Goal: Task Accomplishment & Management: Use online tool/utility

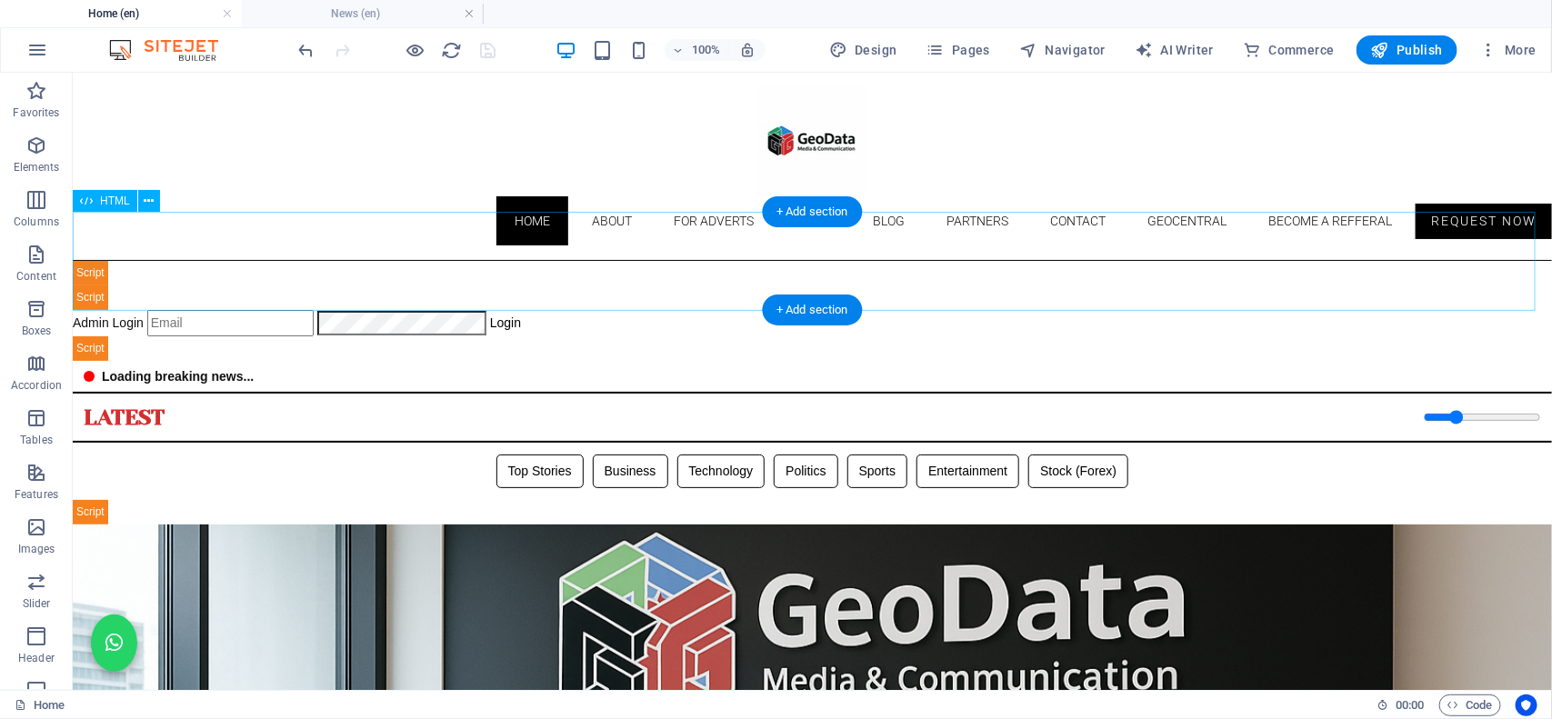
click at [602, 277] on div "Geodata Media - Admin Dashboard Admin Login Login 📊 Admin Dashboard Logout Book…" at bounding box center [811, 310] width 1479 height 100
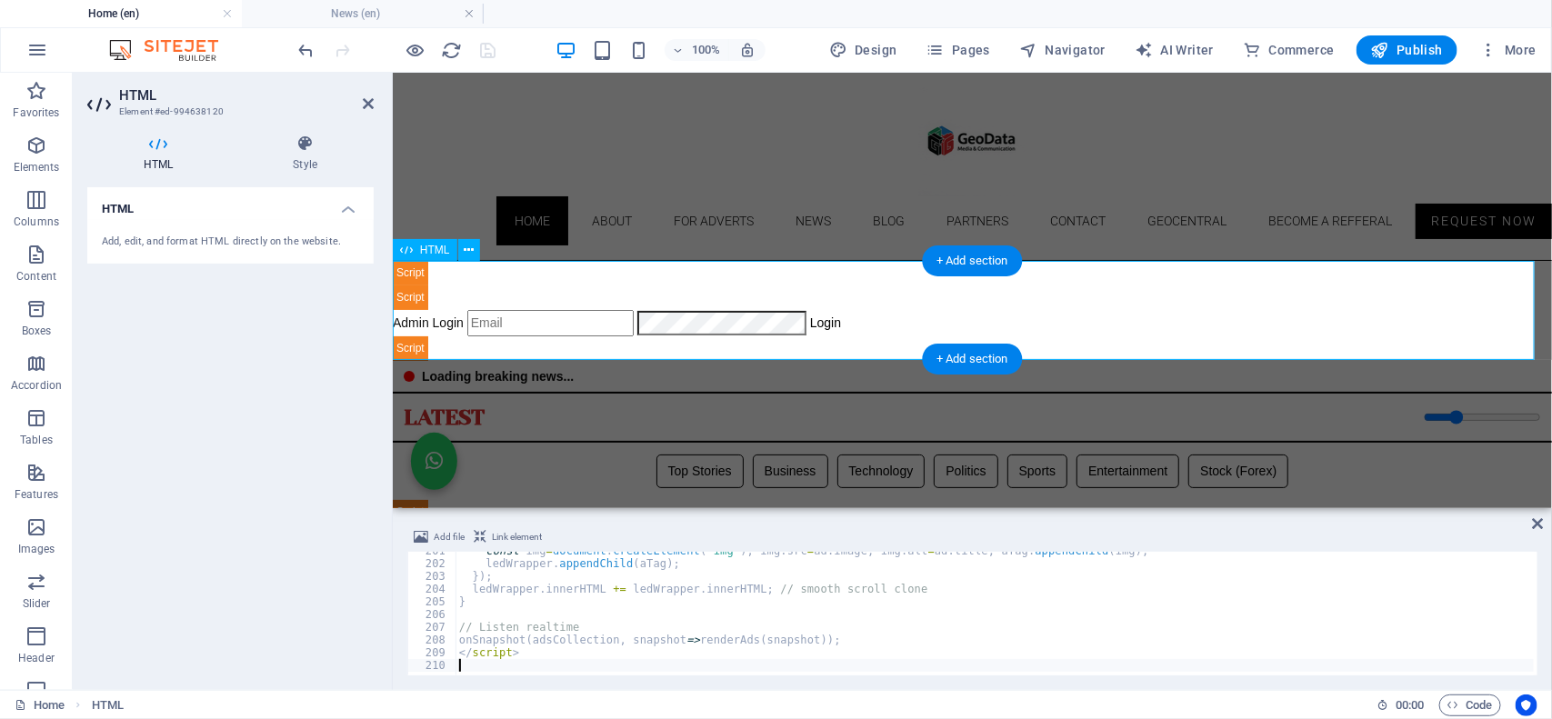
scroll to position [2552, 0]
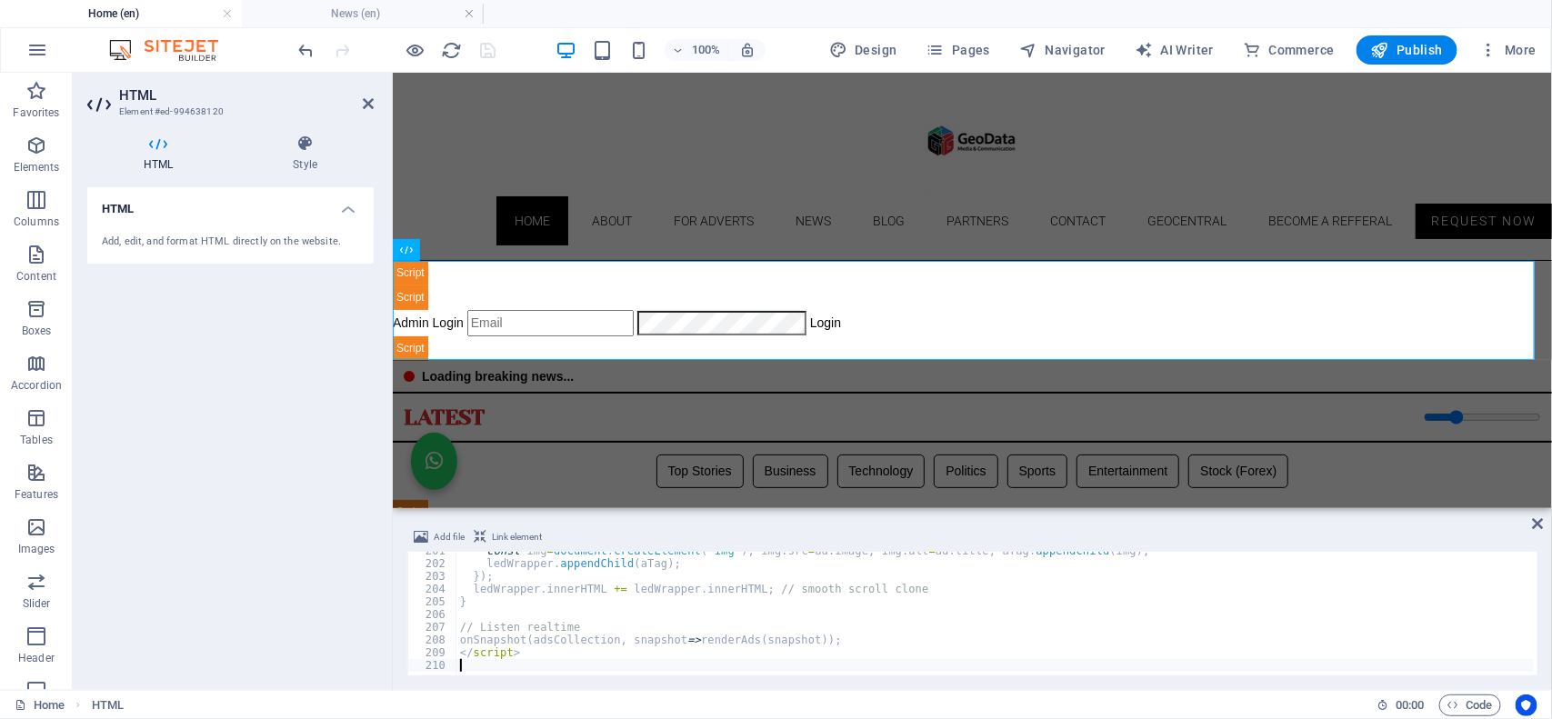
click at [588, 632] on div "const img = document . createElement ( "img" ) ; img . src = ad . image ; img .…" at bounding box center [1332, 617] width 1753 height 145
type textarea "</script>"
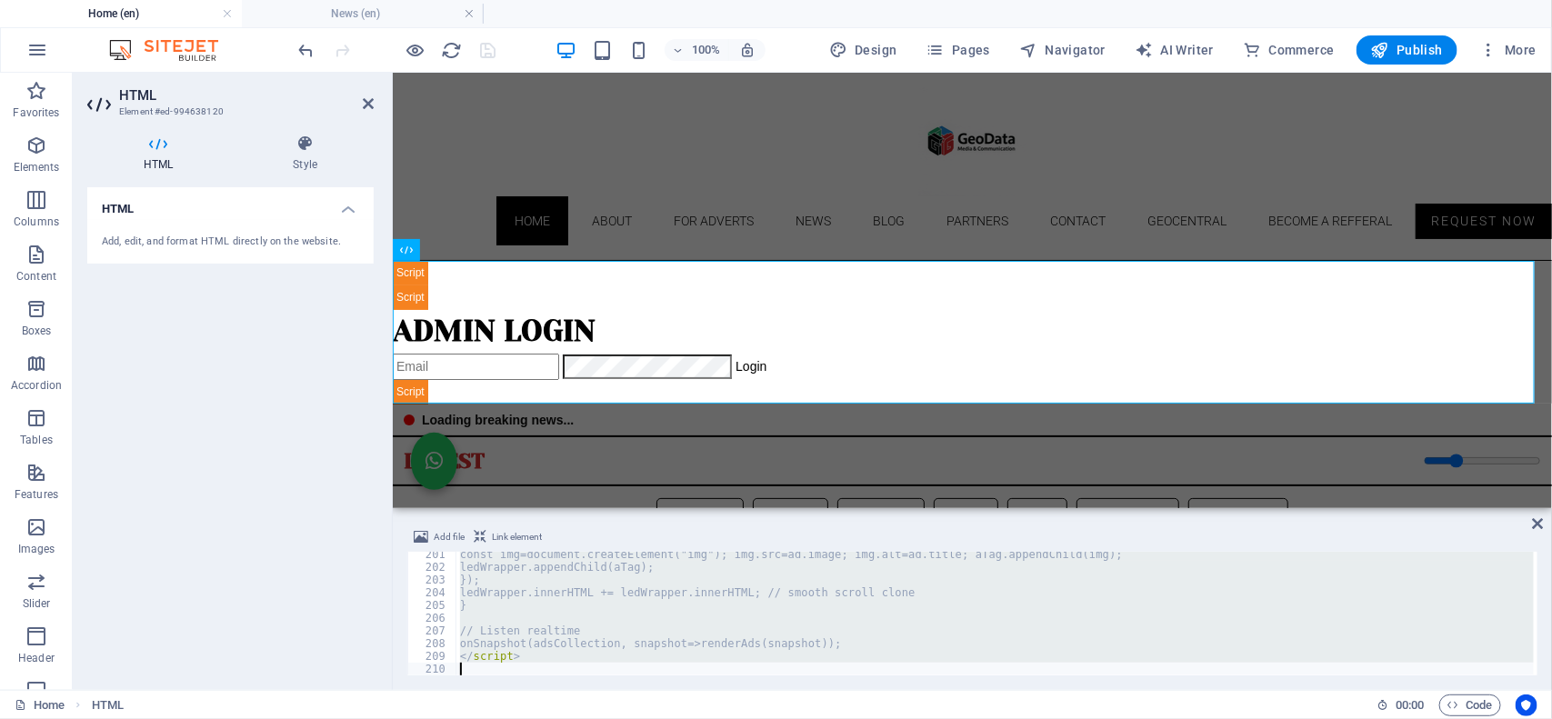
scroll to position [2548, 0]
click at [301, 51] on icon "undo" at bounding box center [306, 50] width 21 height 21
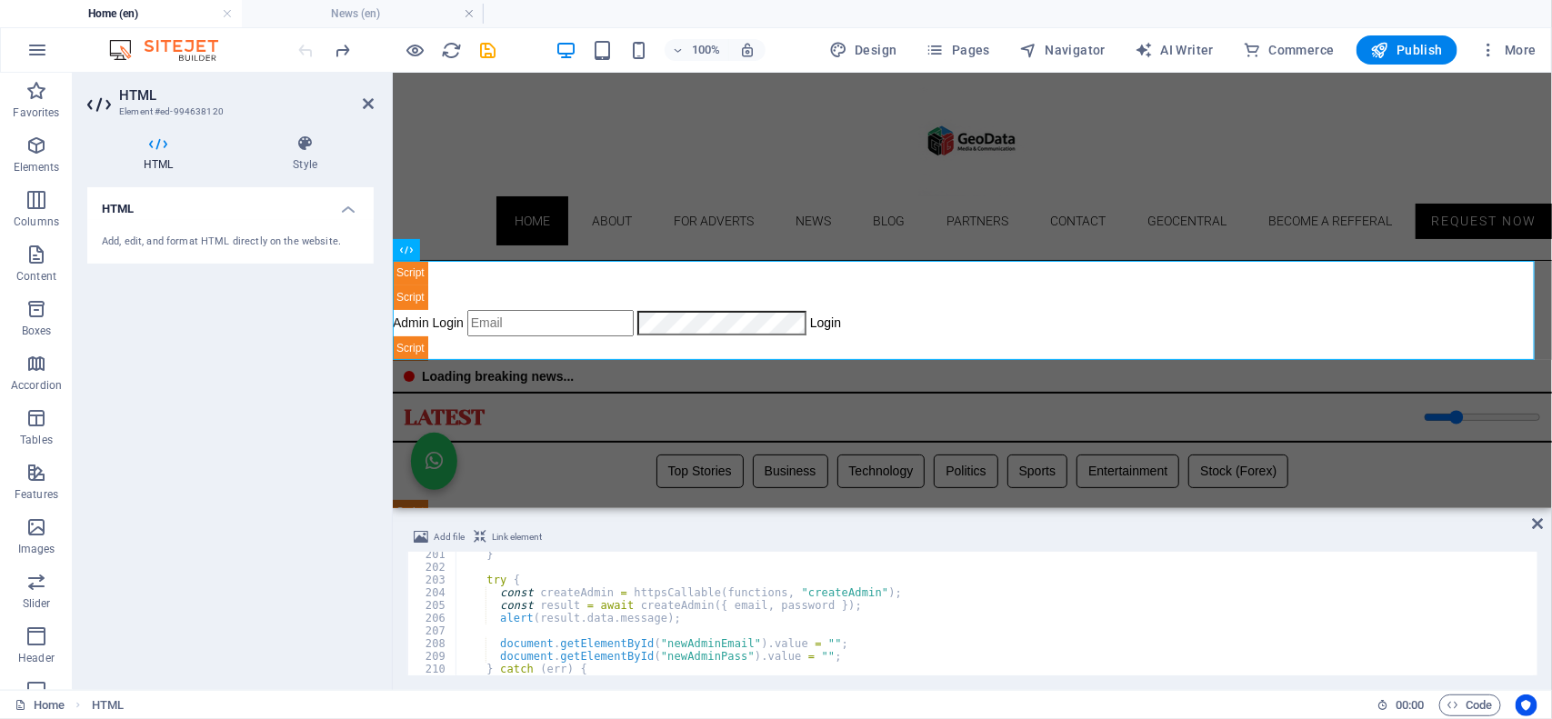
type textarea "const result = await createAdmin({ email, password });"
click at [621, 603] on div "} try { const createAdmin = httpsCallable ( functions , "createAdmin" ) ; const…" at bounding box center [995, 622] width 1078 height 149
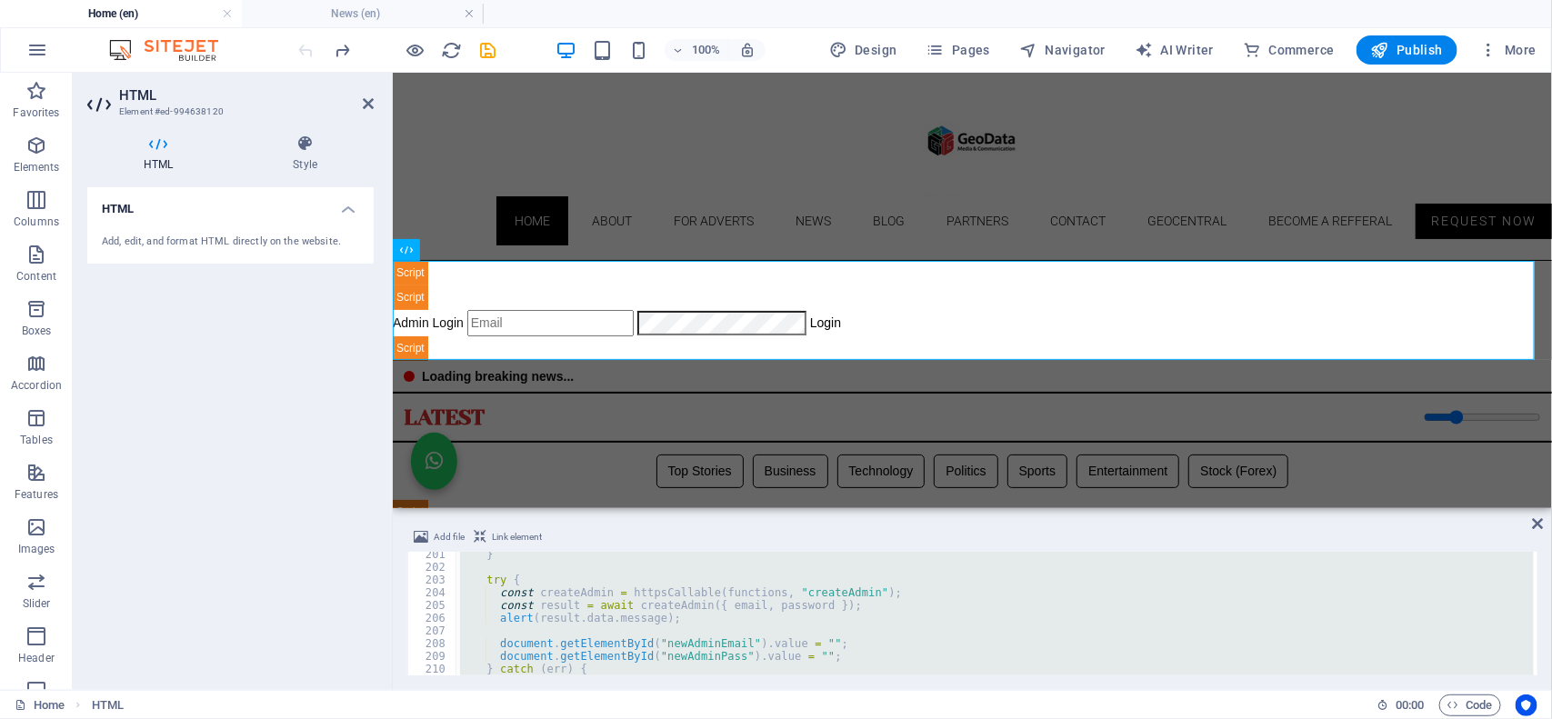
click at [703, 646] on div "} try { const createAdmin = httpsCallable ( functions , "createAdmin" ) ; const…" at bounding box center [994, 614] width 1077 height 124
type textarea "document.getElementById("newAdminEmail").value = "";"
paste textarea
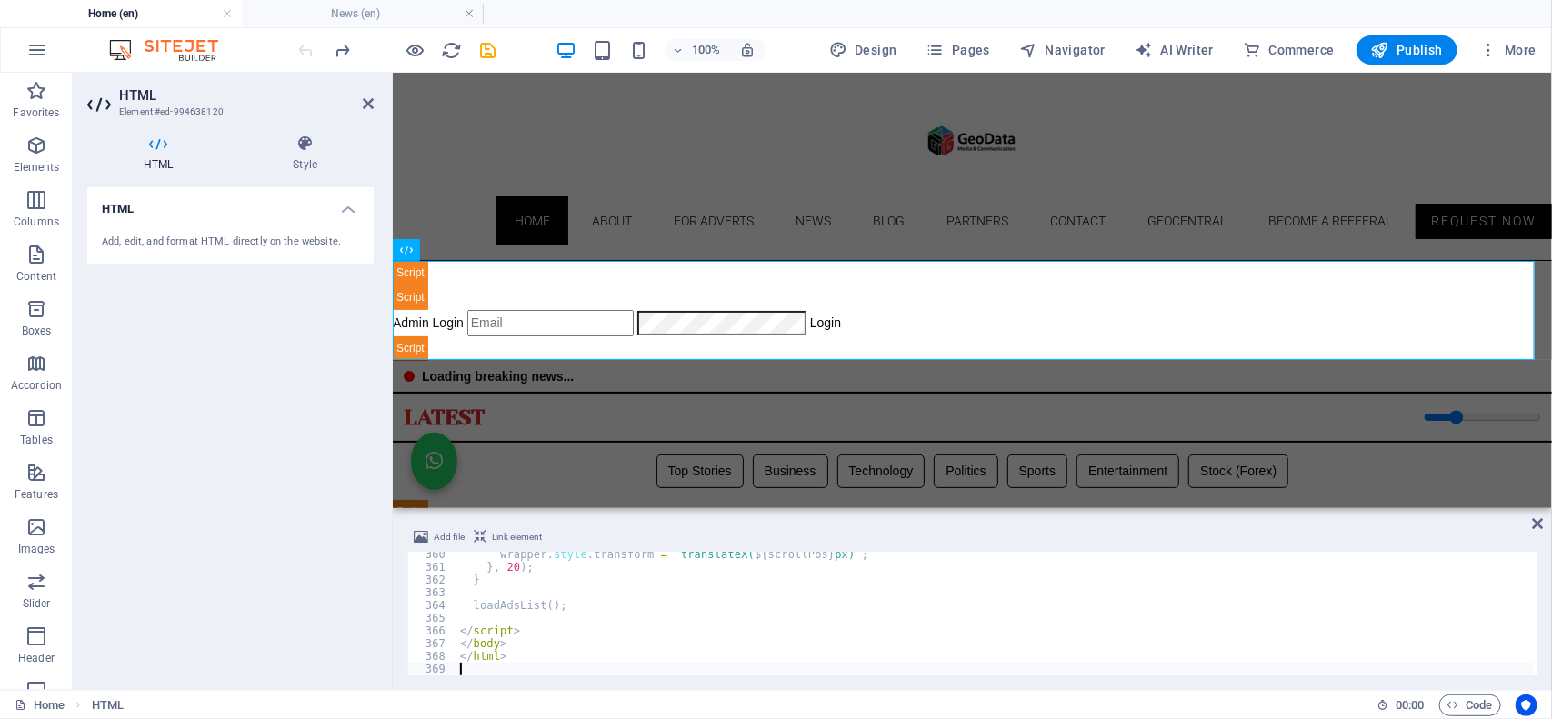
click at [695, 659] on div "wrapper . style . transform = ` translateX( ${ scrollPos } px) ` ; } , 20 ) ; }…" at bounding box center [995, 622] width 1078 height 149
type textarea "</html>"
click at [487, 46] on icon "save" at bounding box center [488, 50] width 21 height 21
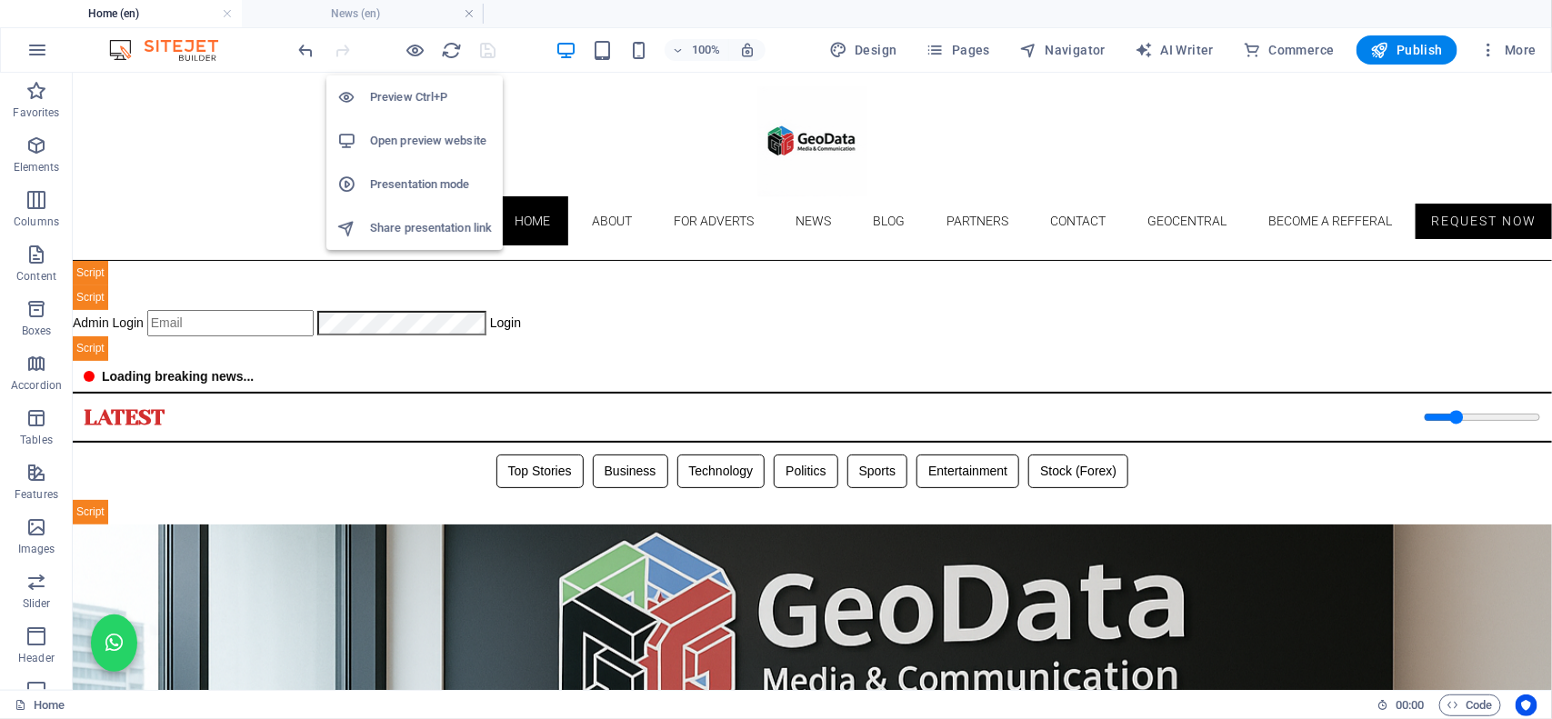
click at [405, 142] on h6 "Open preview website" at bounding box center [431, 141] width 122 height 22
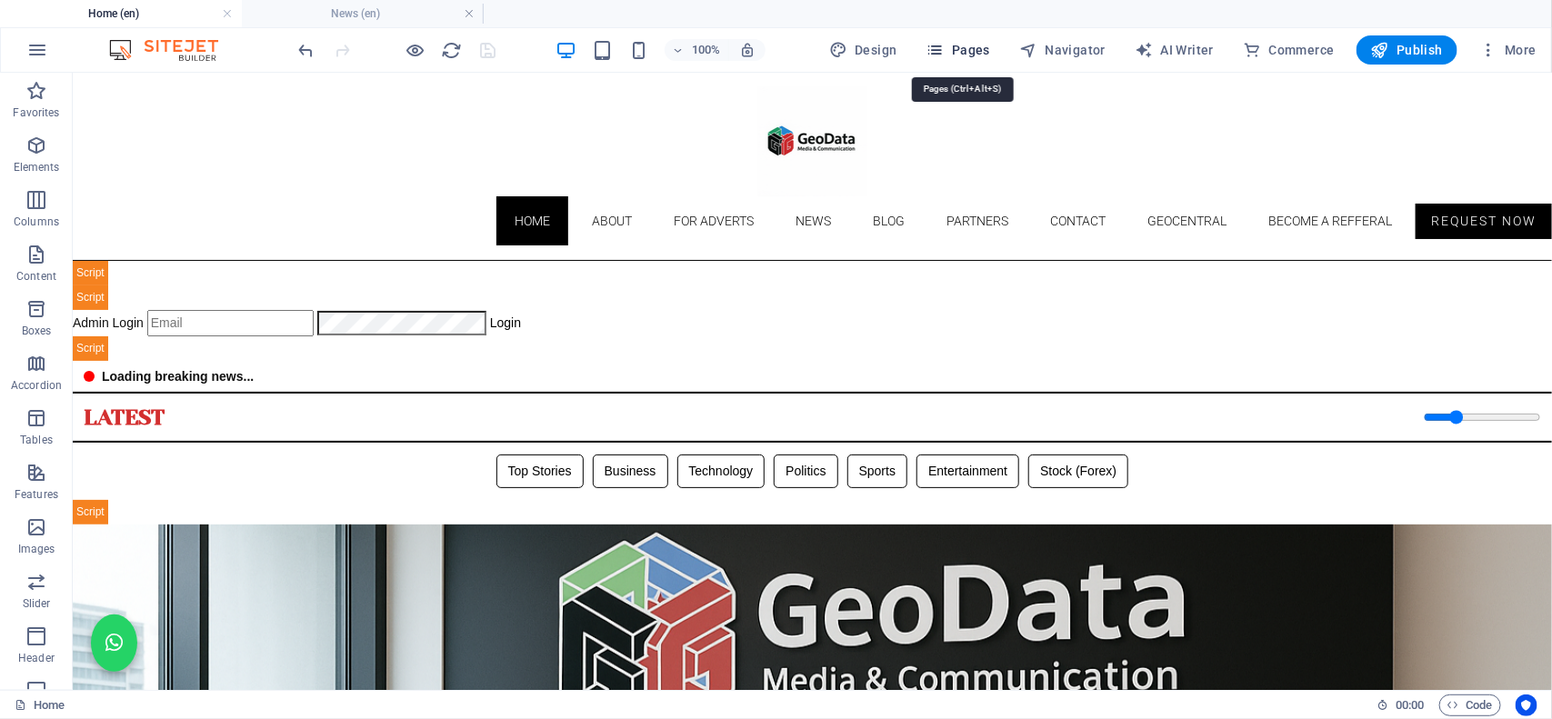
click at [973, 55] on span "Pages" at bounding box center [958, 50] width 64 height 18
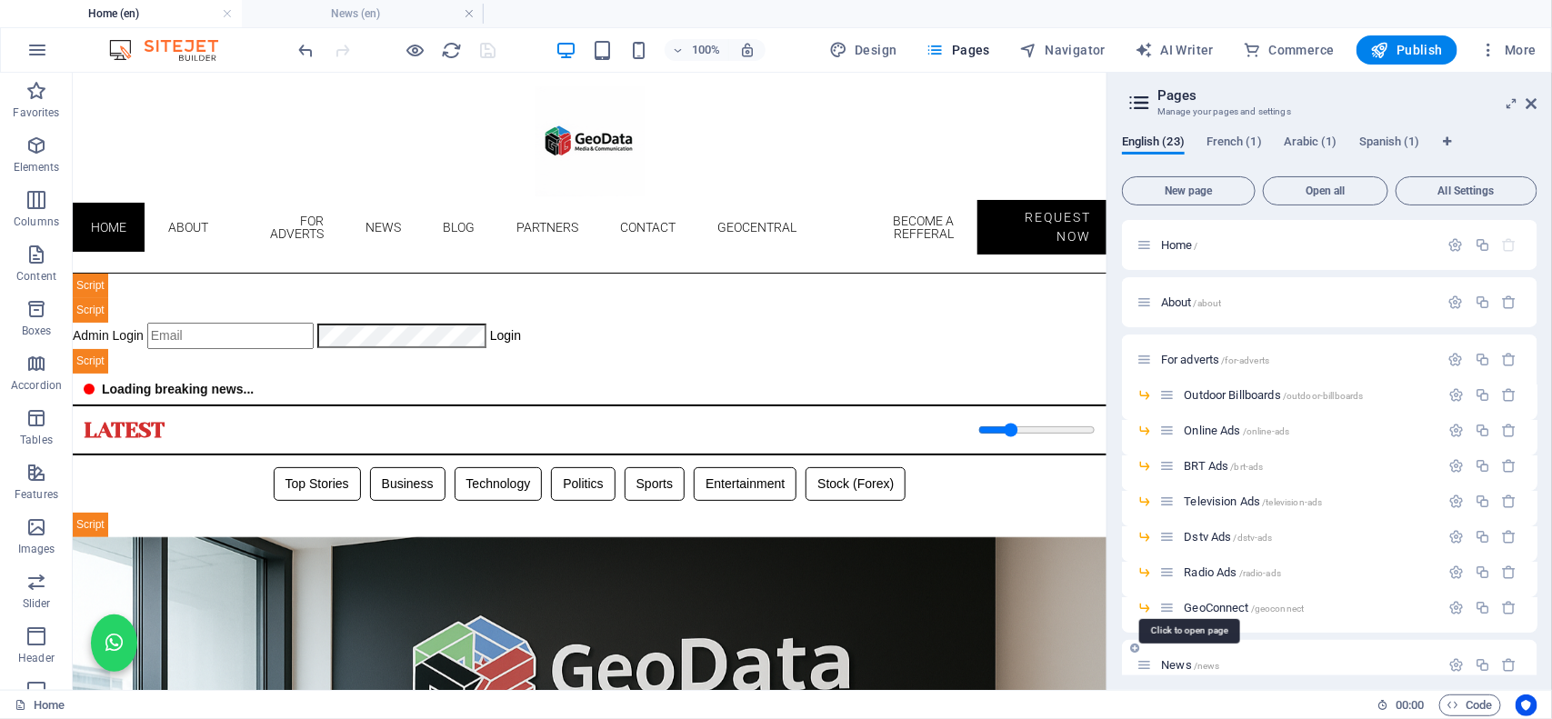
click at [1196, 661] on span "/news" at bounding box center [1207, 666] width 26 height 10
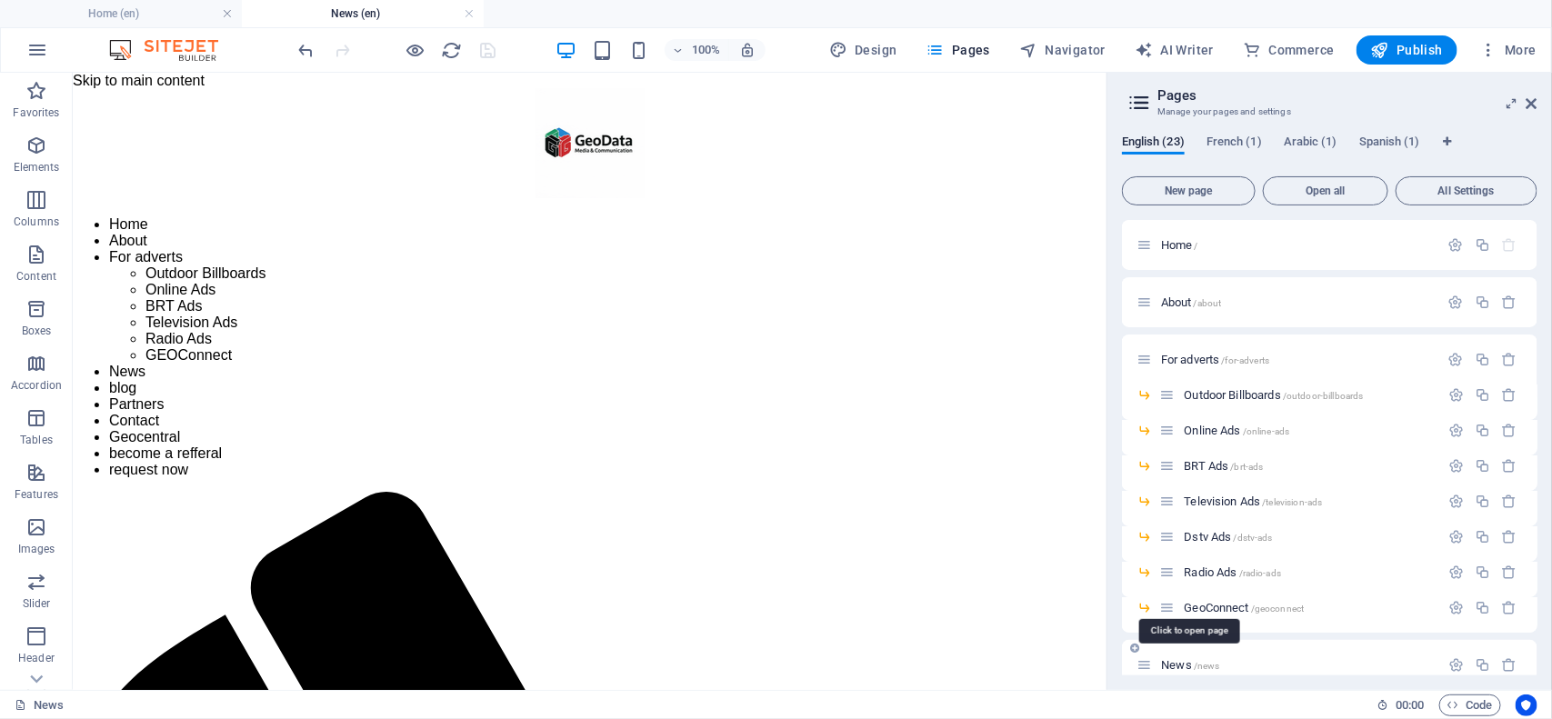
scroll to position [968, 0]
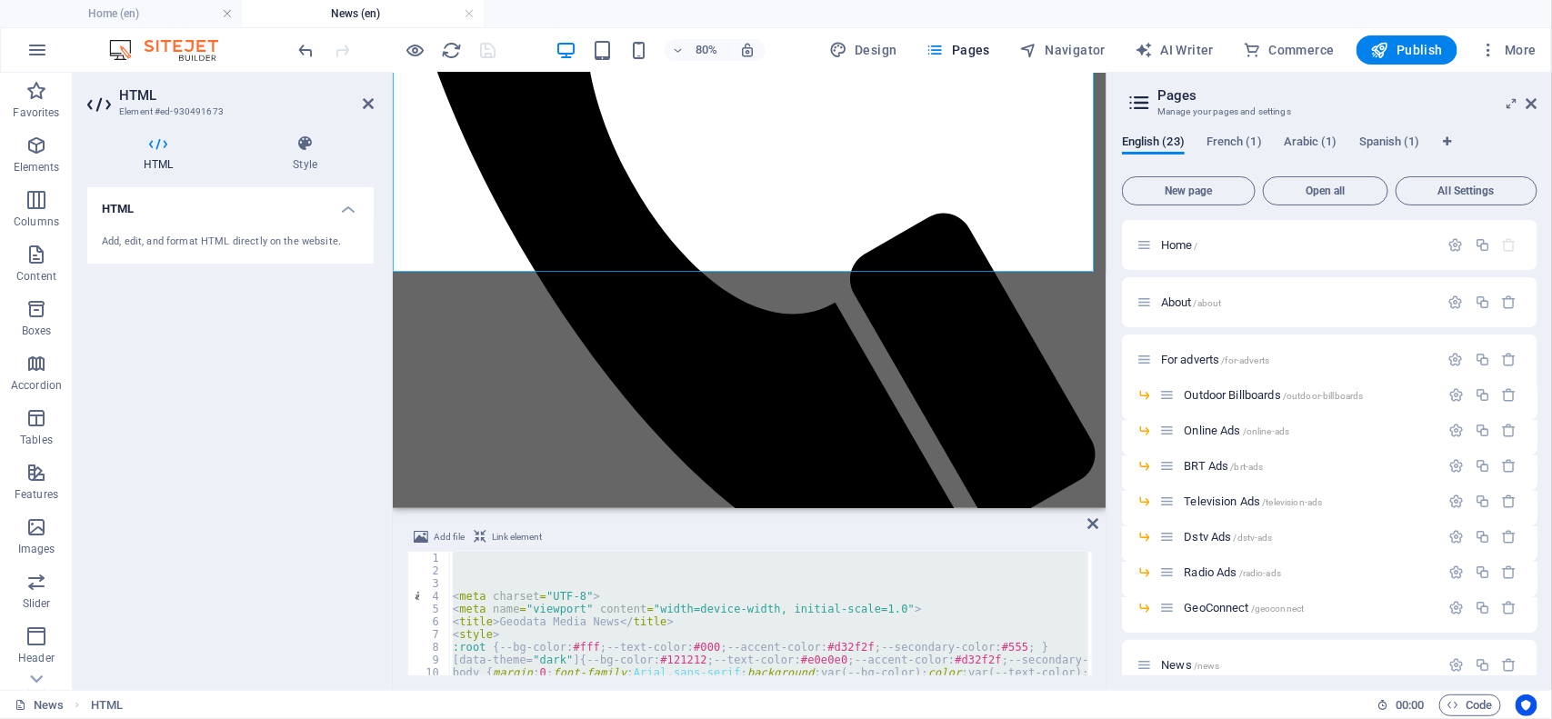
click at [578, 642] on div "< meta charset = "UTF-8" > < meta name = "viewport" content = "width=device-wid…" at bounding box center [768, 614] width 639 height 124
type textarea ":root { --bg-color:#fff; --text-color:#000; --accent-color:#d32f2f; --secondary…"
click at [510, 596] on div "< meta charset = "UTF-8" > < meta name = "viewport" content = "width=device-wid…" at bounding box center [768, 614] width 639 height 124
type textarea "<meta charset="UTF-8">"
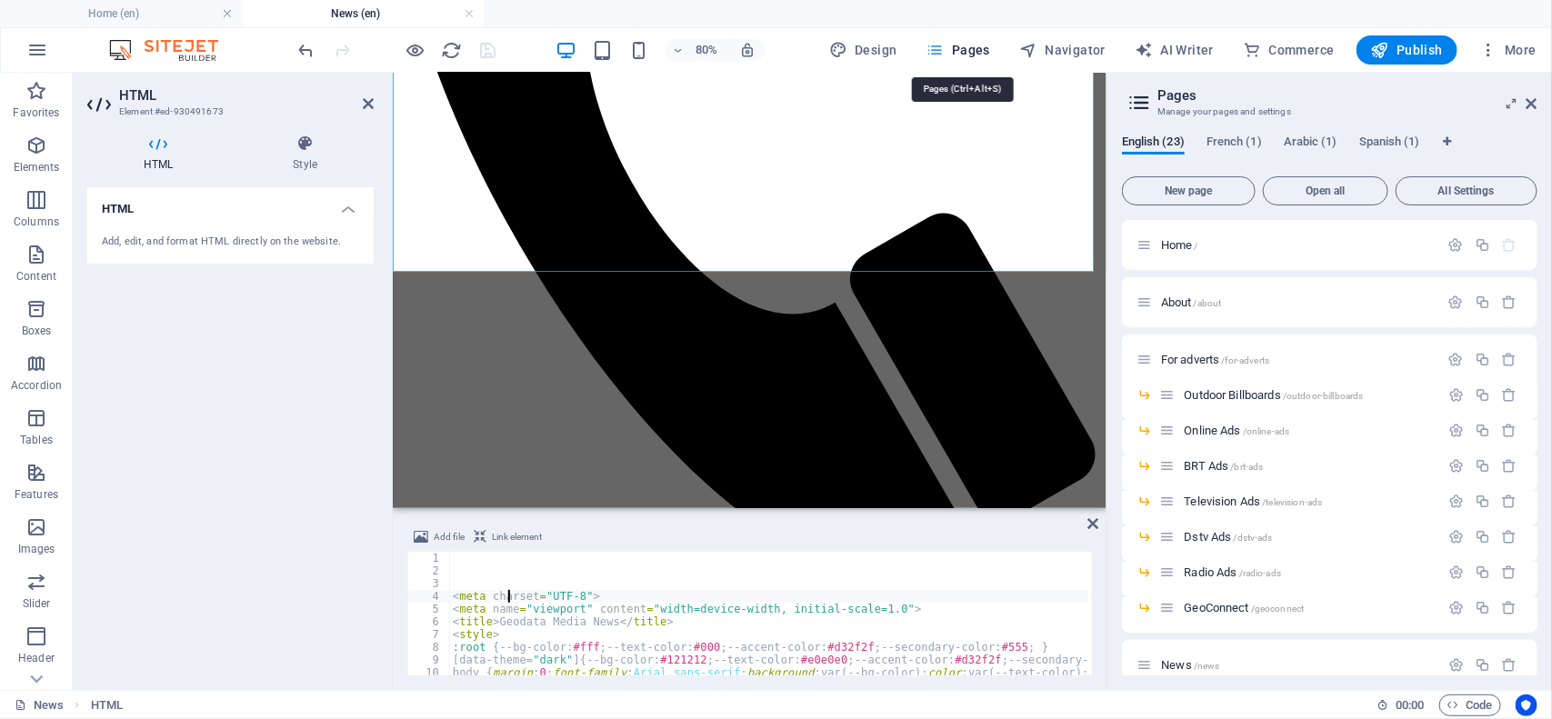
click at [968, 45] on span "Pages" at bounding box center [958, 50] width 64 height 18
click at [1174, 251] on div "Home /" at bounding box center [1287, 245] width 303 height 21
click at [1182, 241] on span "Home /" at bounding box center [1179, 245] width 37 height 14
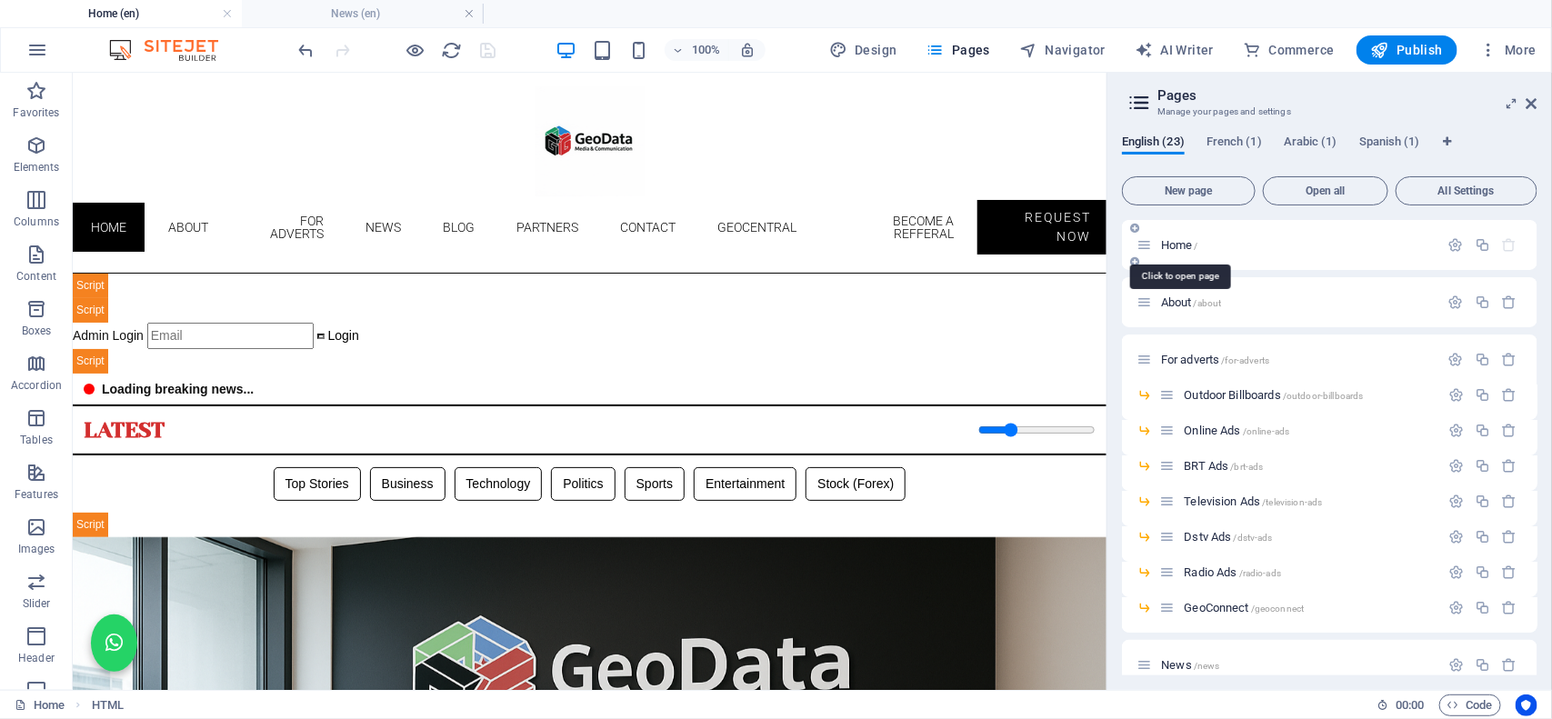
scroll to position [0, 0]
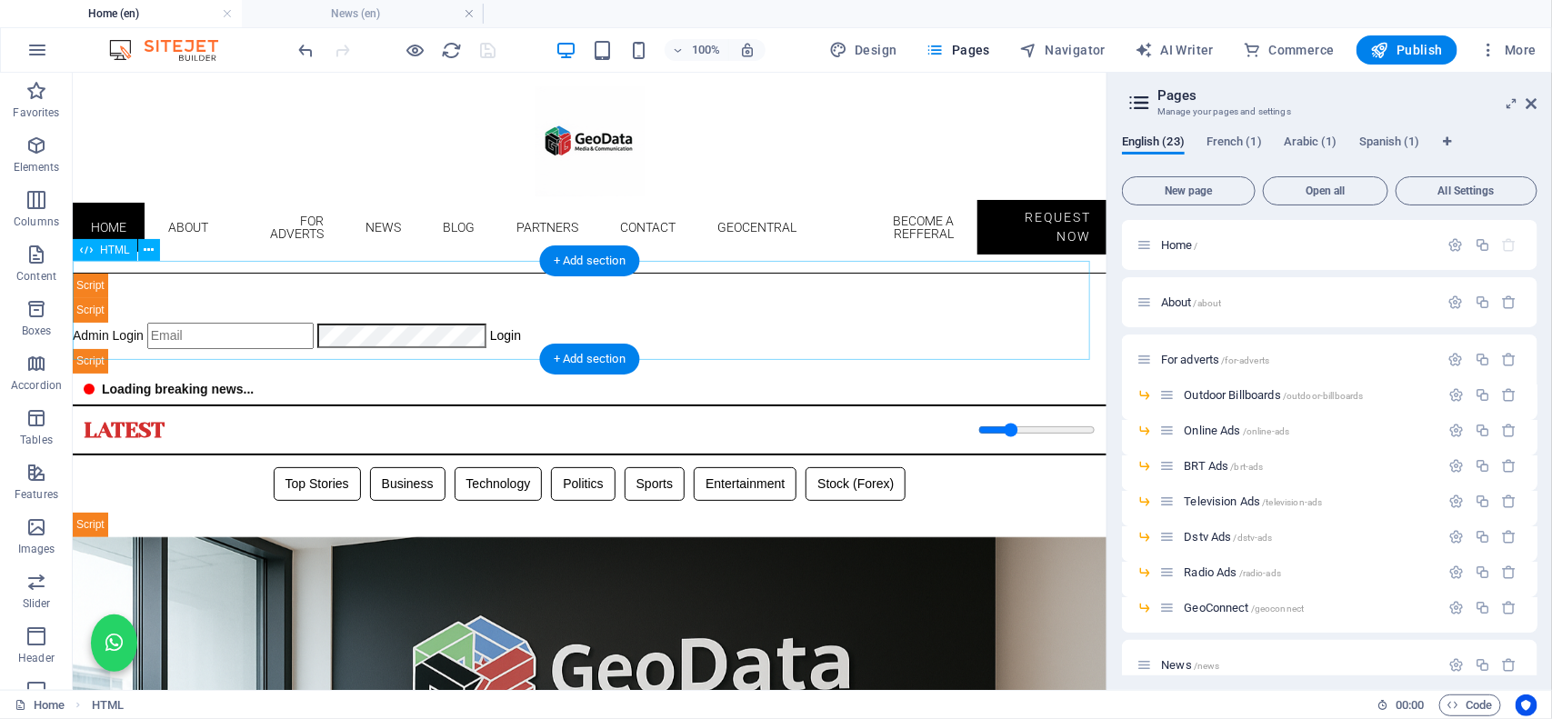
click at [759, 323] on div "Geodata Media - Admin Dashboard Admin Login Login 📊 Admin Dashboard Logout Book…" at bounding box center [589, 323] width 1034 height 100
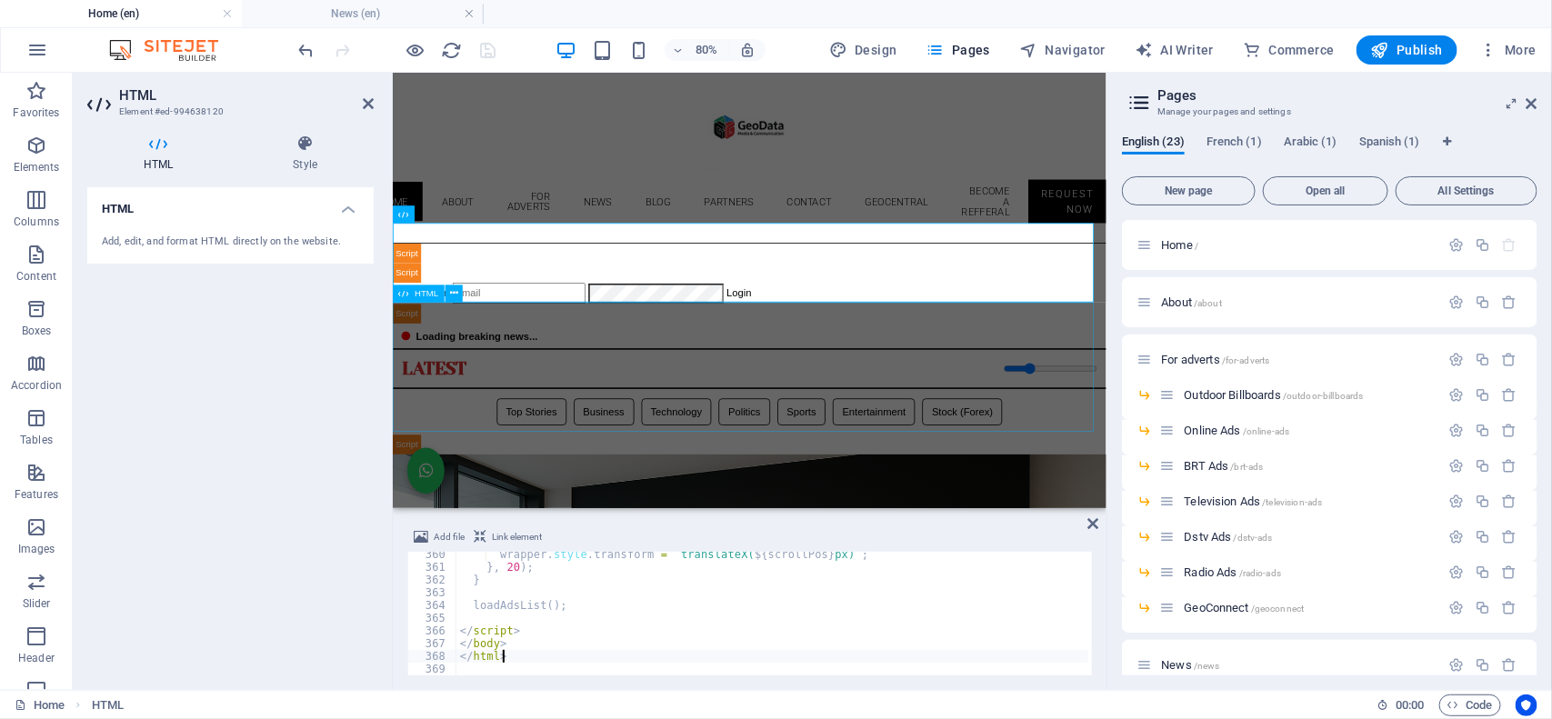
scroll to position [4573, 0]
click at [532, 656] on div "wrapper . style . transform = ` translateX( ${ scrollPos } px) ` ; } , 20 ) ; }…" at bounding box center [848, 622] width 785 height 149
type textarea "</html>"
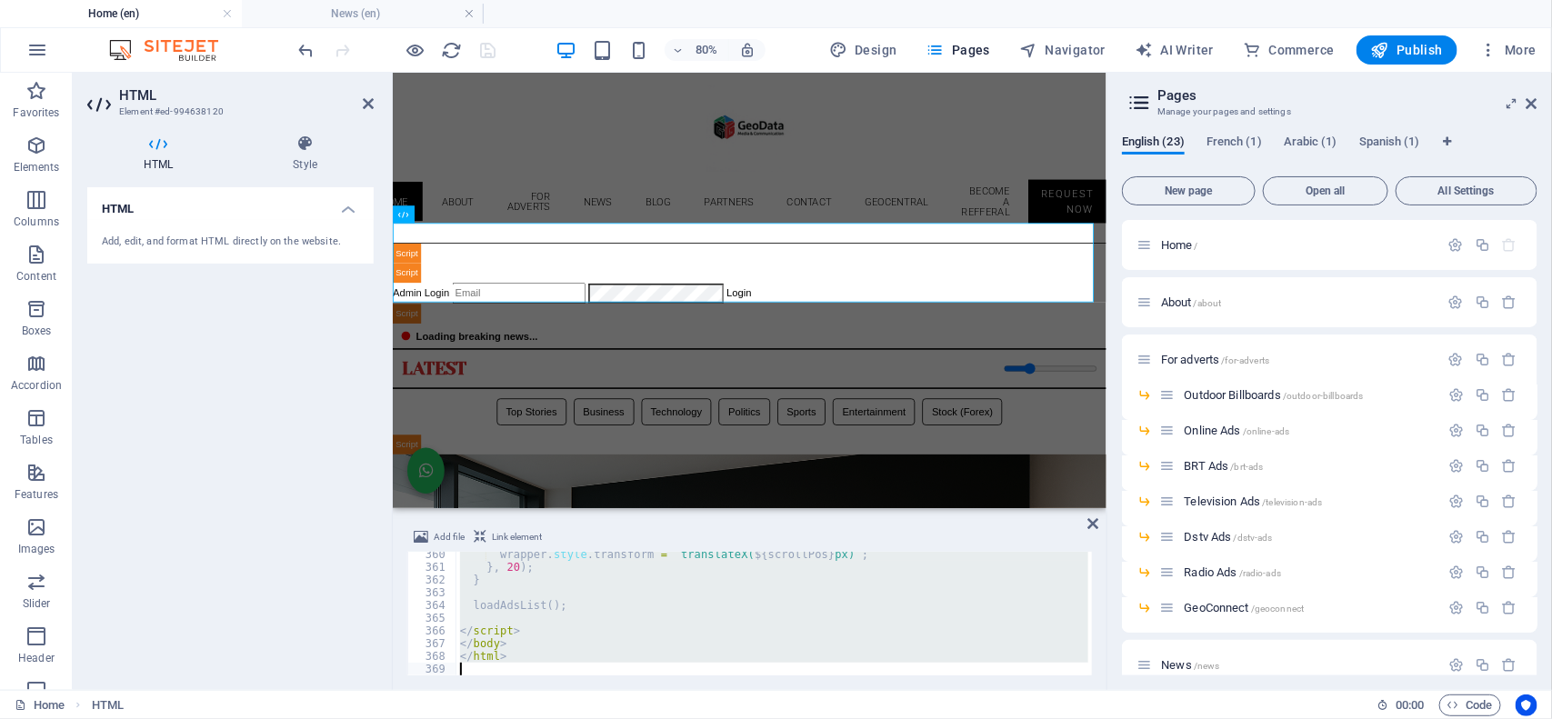
scroll to position [1775, 0]
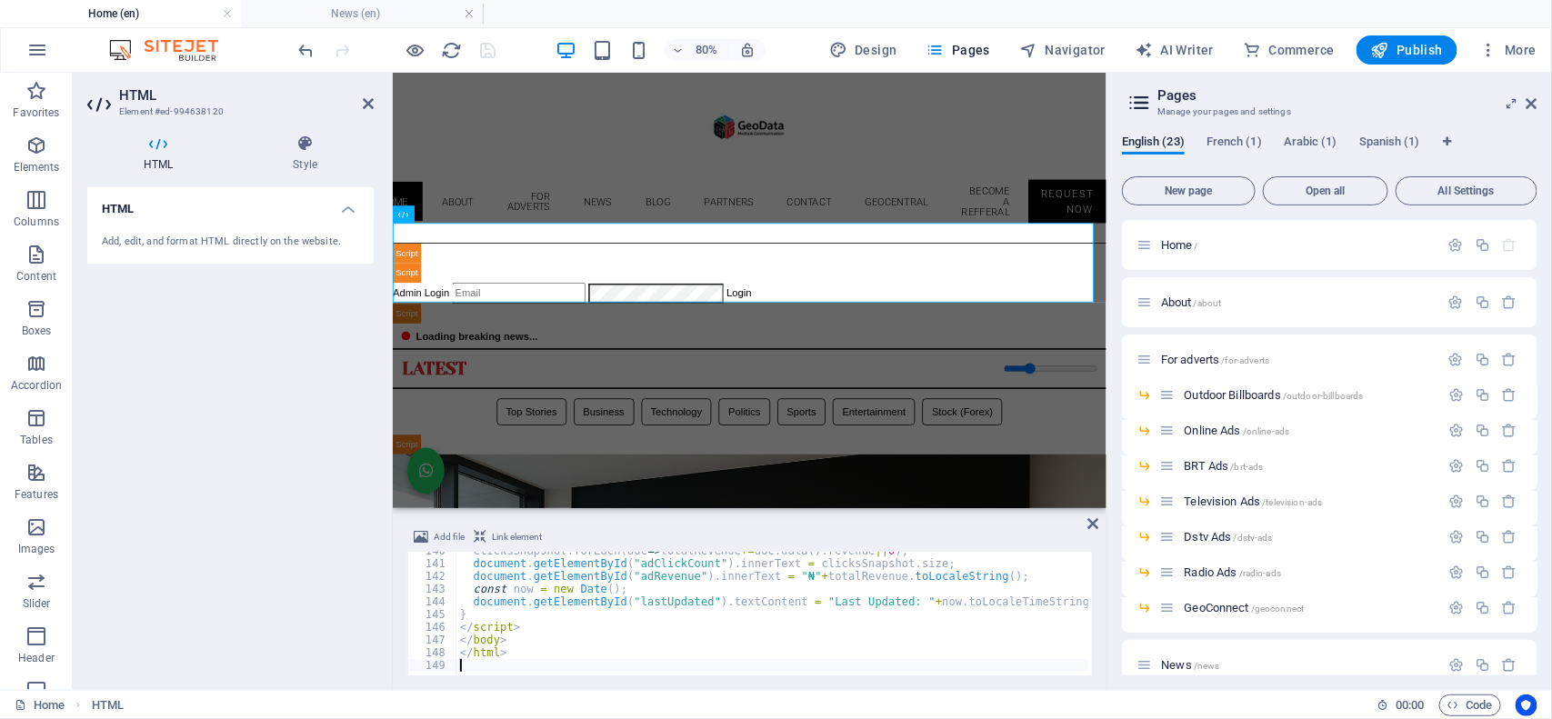
click at [527, 38] on div "80% Design Pages Navigator AI Writer Commerce Publish More" at bounding box center [919, 49] width 1248 height 29
click at [482, 50] on icon "save" at bounding box center [488, 50] width 21 height 21
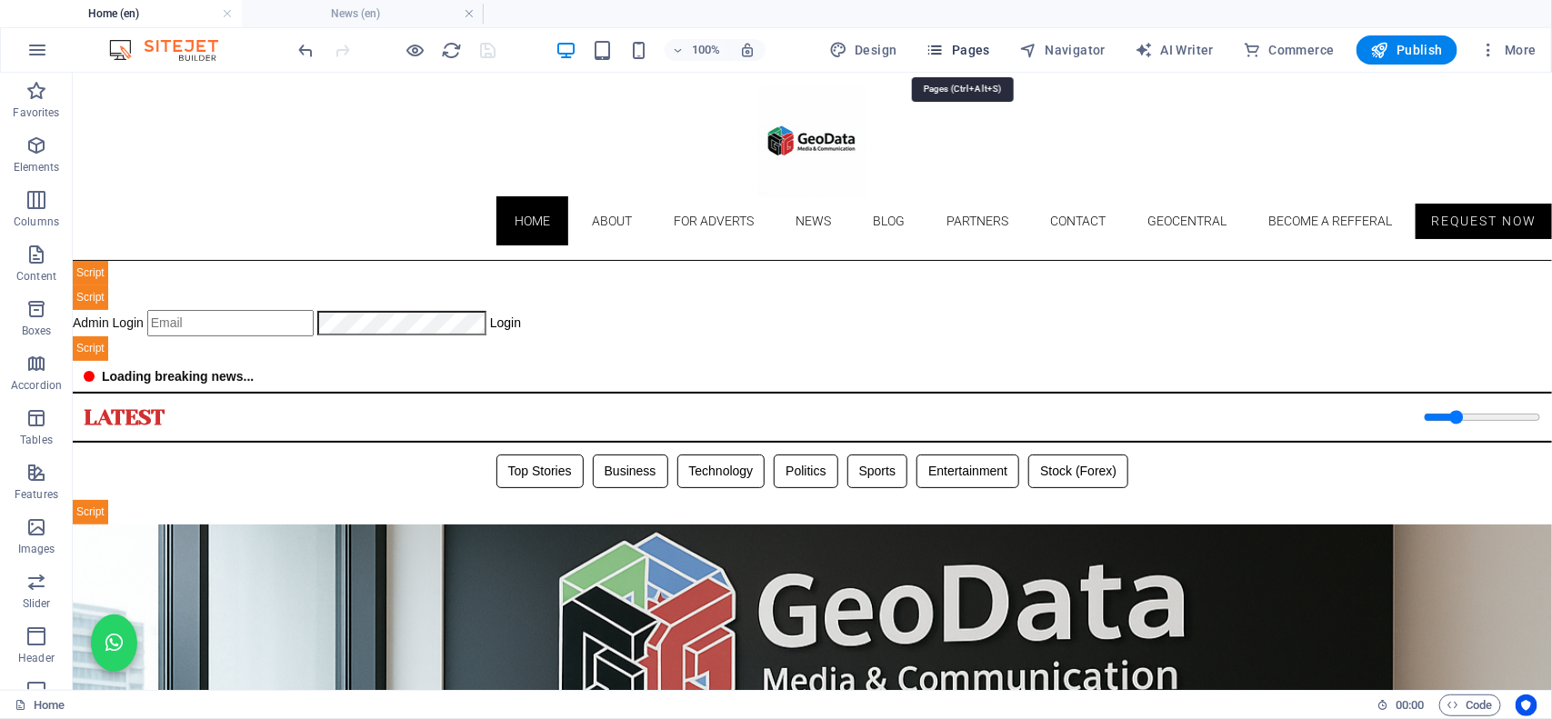
click at [983, 55] on span "Pages" at bounding box center [958, 50] width 64 height 18
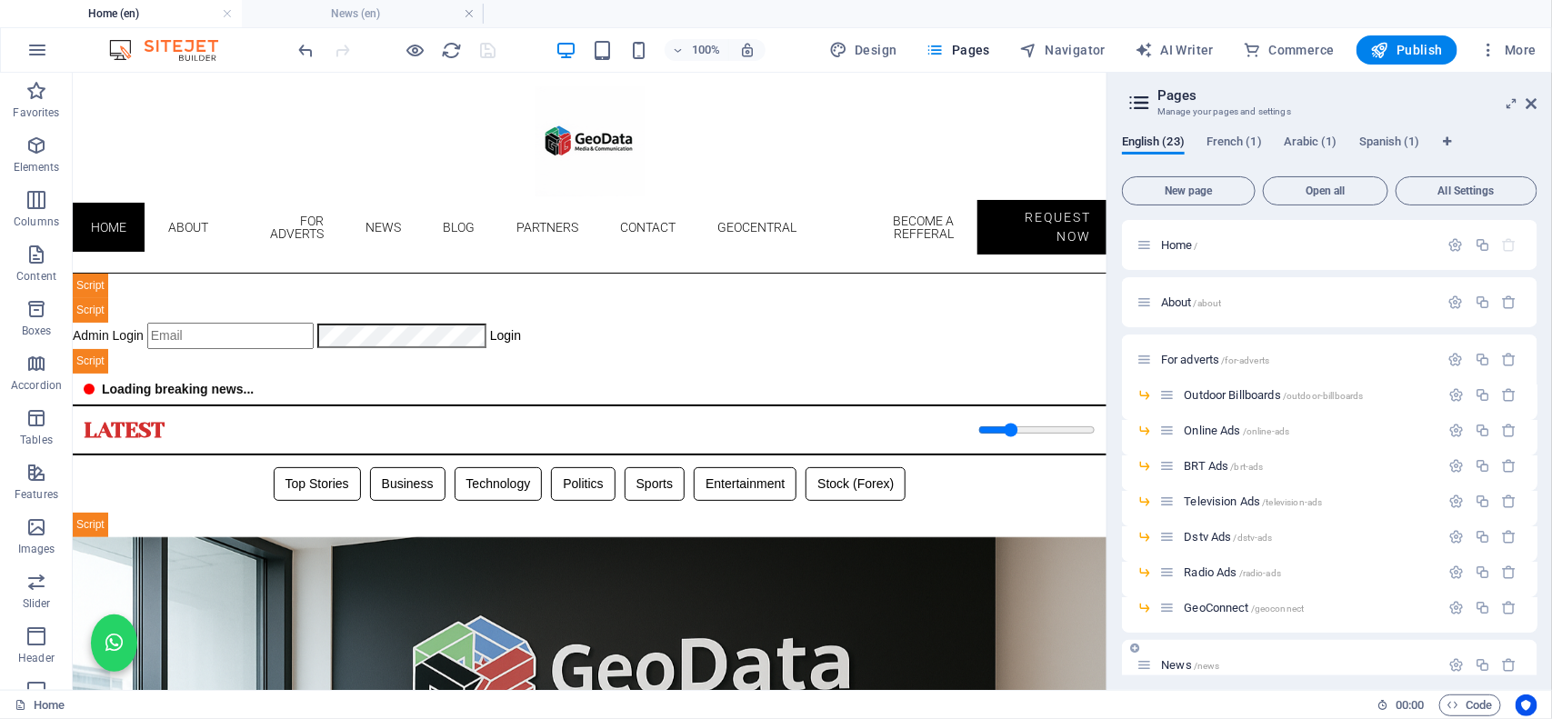
click at [1192, 656] on div "News /news" at bounding box center [1287, 665] width 303 height 21
click at [1191, 662] on span "News /news" at bounding box center [1190, 665] width 58 height 14
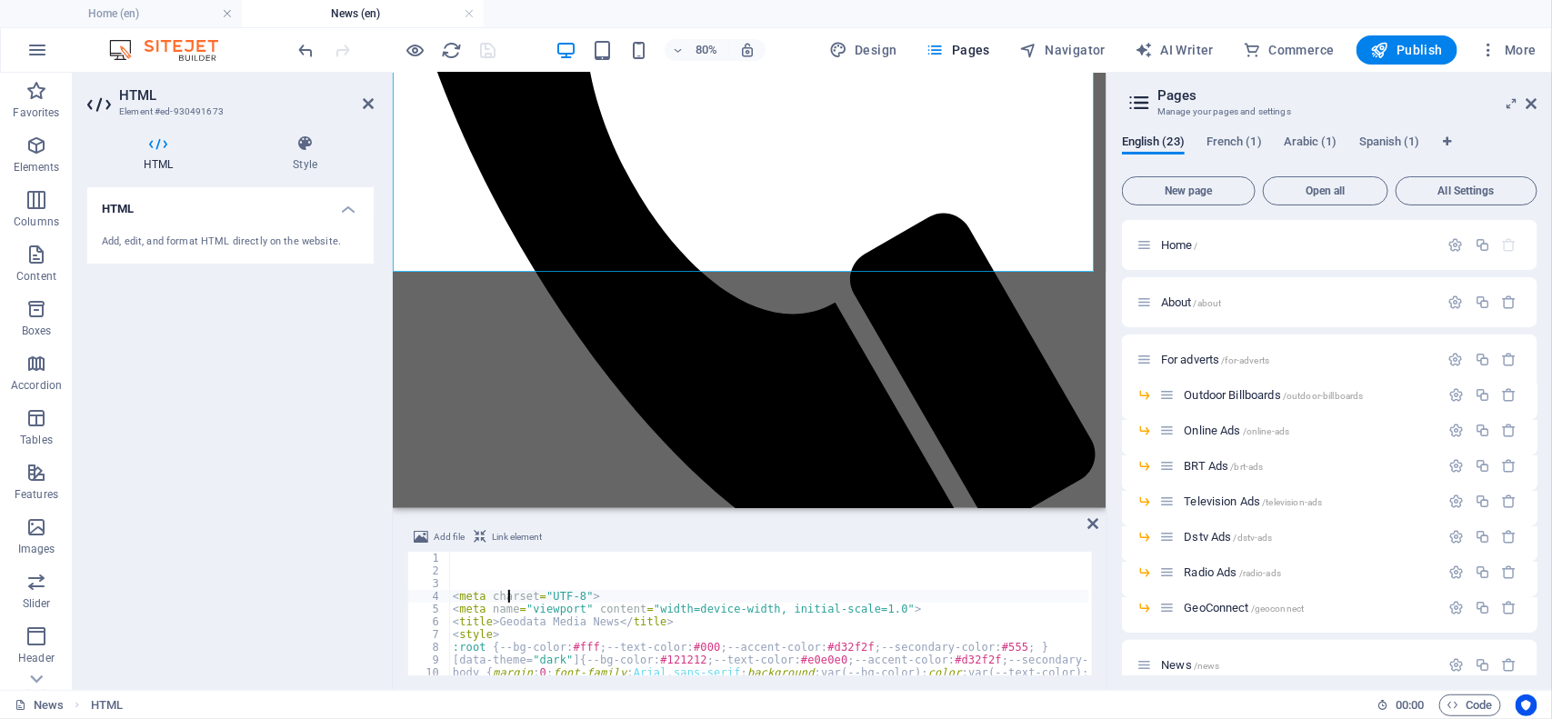
click at [557, 625] on div "< meta charset = "UTF-8" > < meta name = "viewport" content = "width=device-wid…" at bounding box center [1041, 624] width 1184 height 145
type textarea "<title>Geodata Media News</title>"
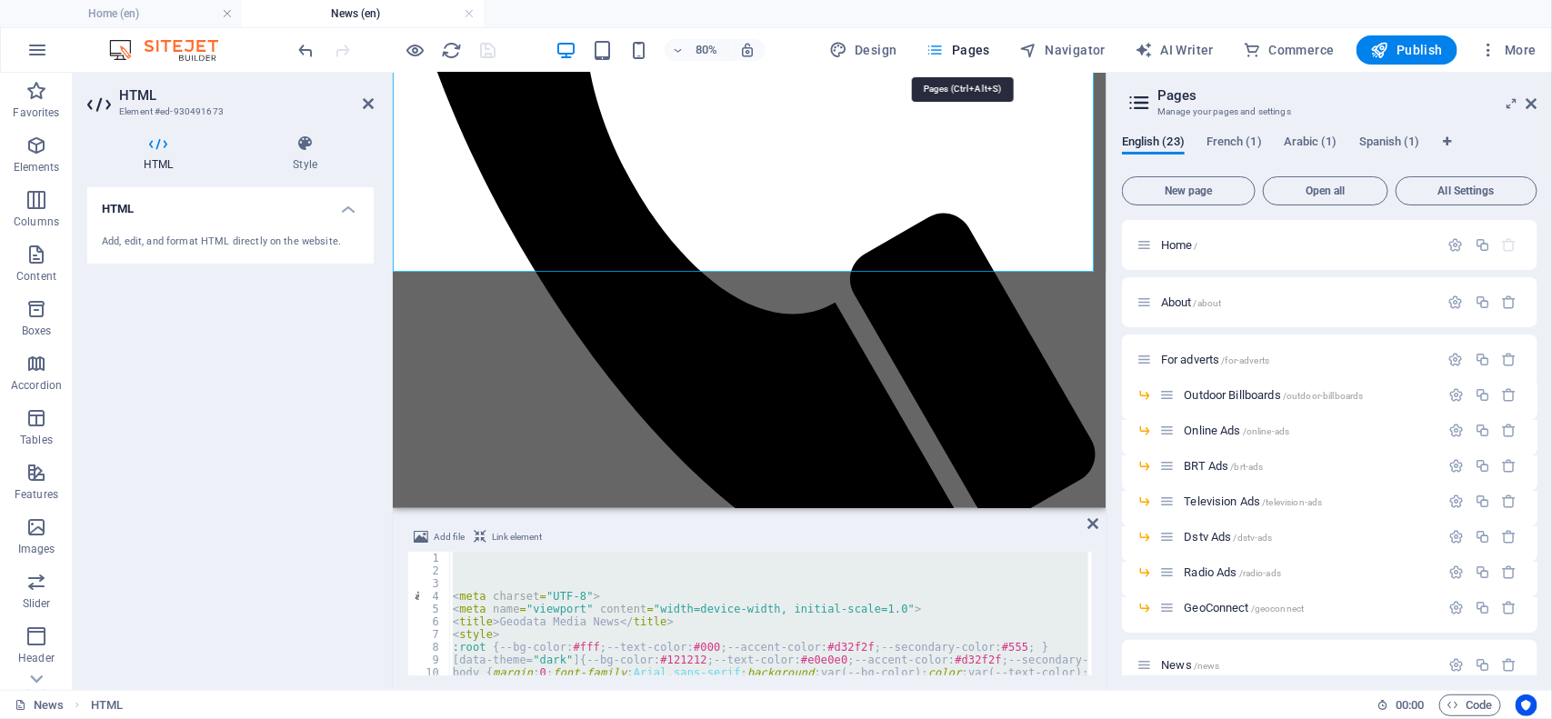
click at [983, 55] on span "Pages" at bounding box center [958, 50] width 64 height 18
click at [1175, 251] on div "Home /" at bounding box center [1287, 245] width 303 height 21
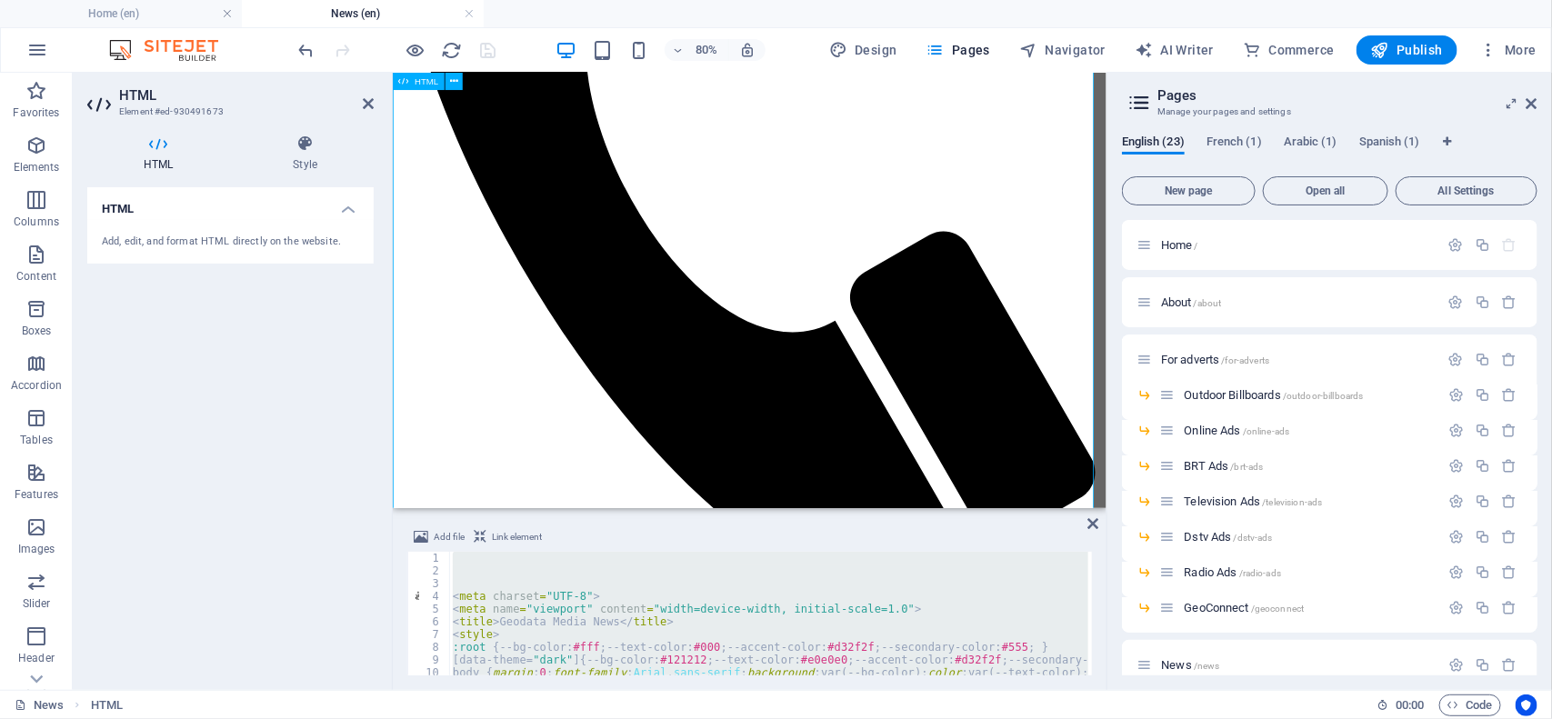
scroll to position [1347, 0]
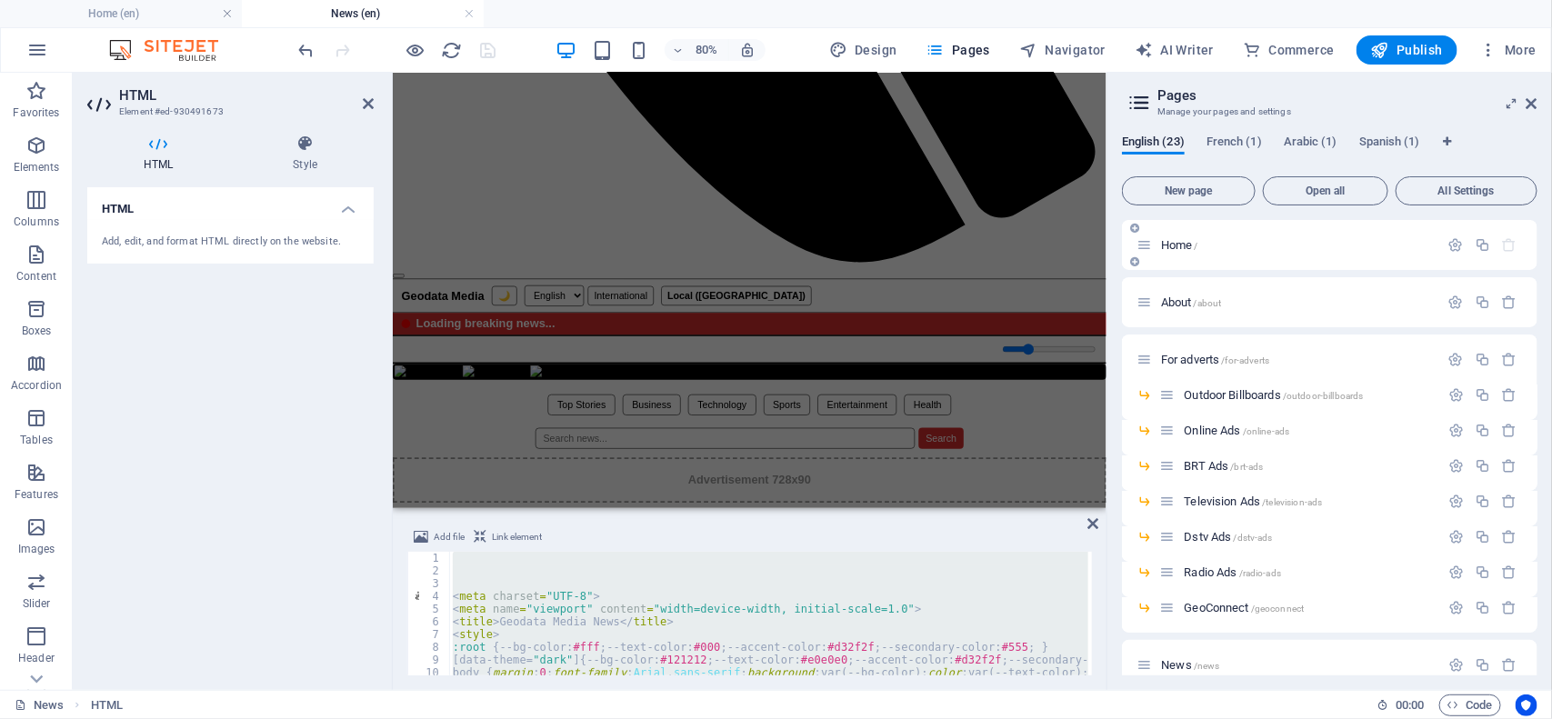
click at [1194, 241] on span "Home /" at bounding box center [1179, 245] width 37 height 14
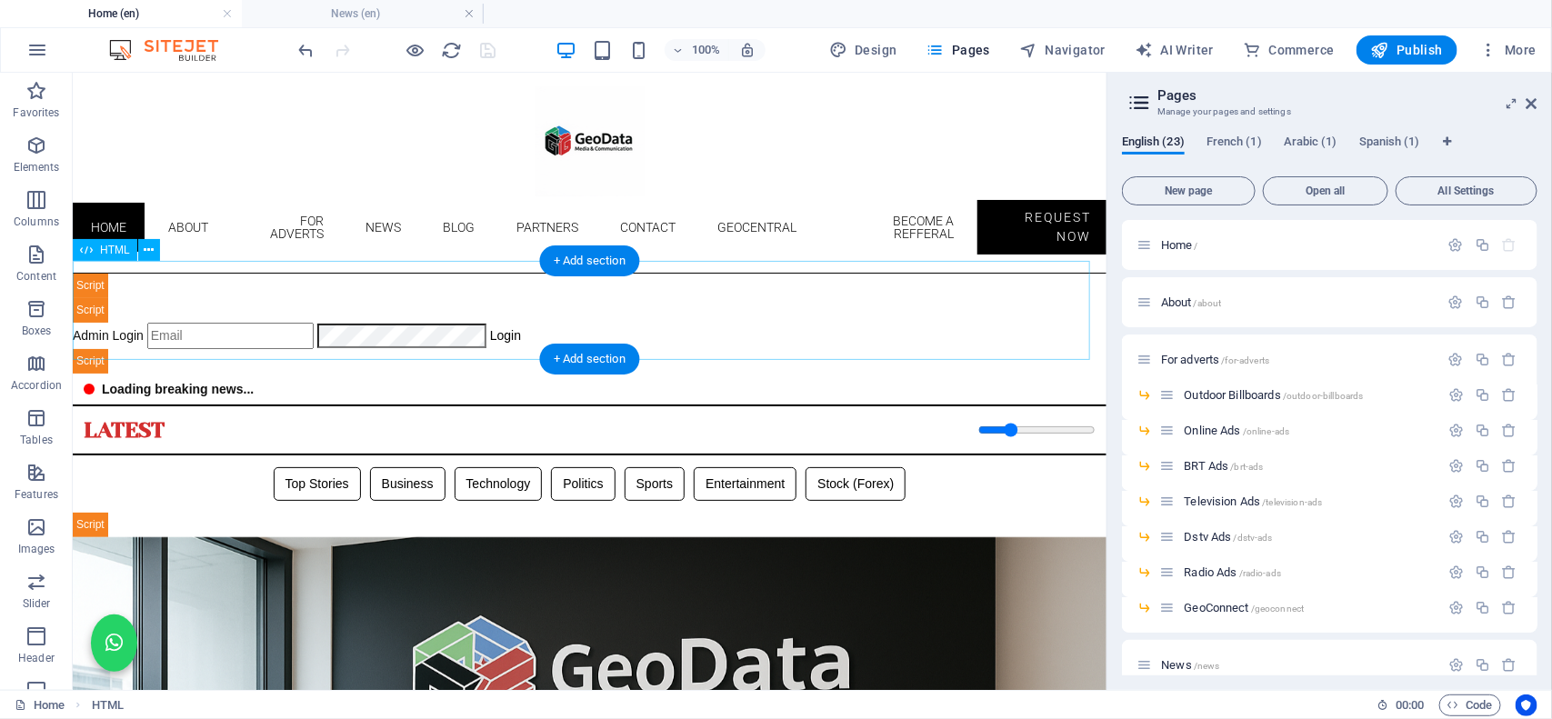
click at [604, 315] on div "Geodata Media - Admin Dashboard Admin Login Login 📊 Admin Dashboard Logout Book…" at bounding box center [589, 323] width 1034 height 100
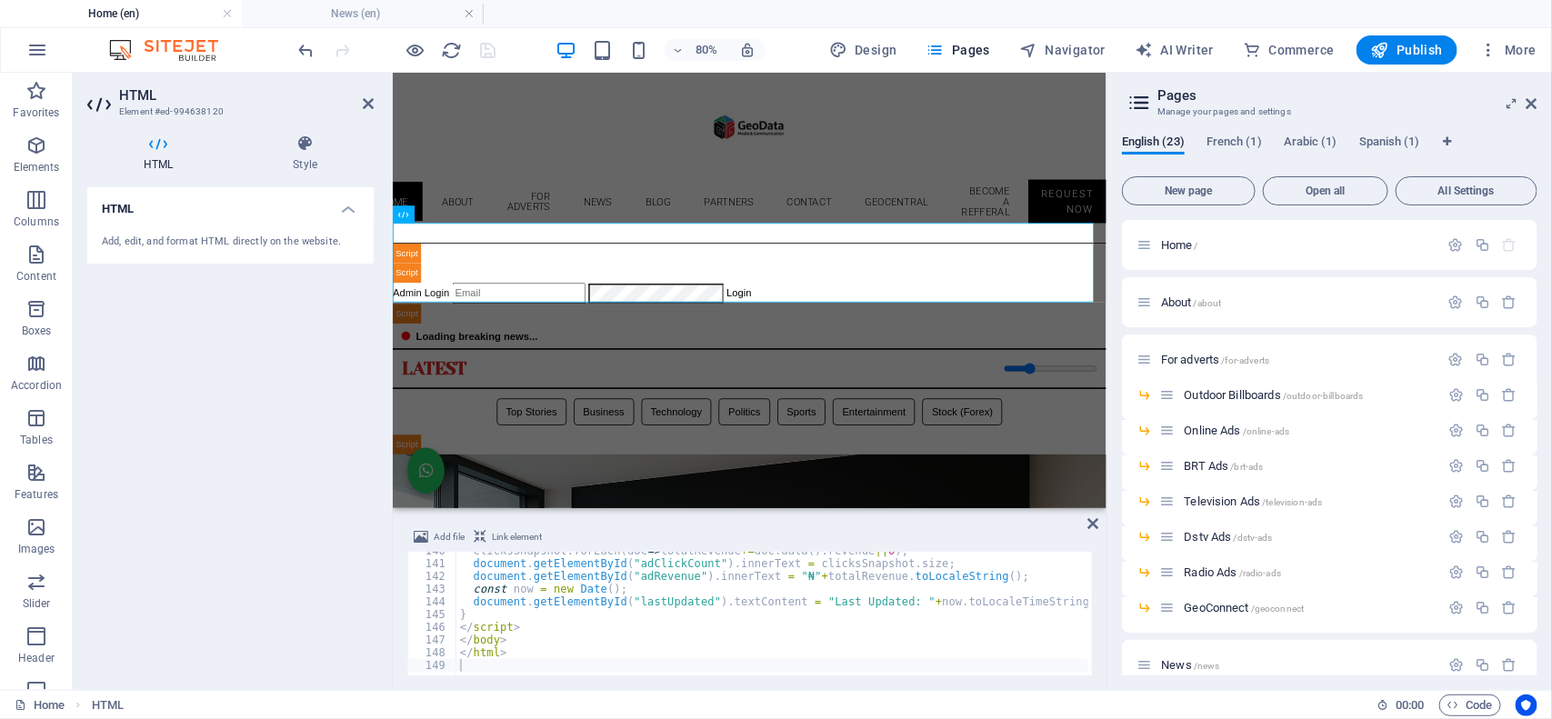
click at [535, 55] on div "80% Design Pages Navigator AI Writer Commerce Publish More" at bounding box center [919, 49] width 1248 height 29
click at [365, 105] on icon at bounding box center [368, 103] width 11 height 15
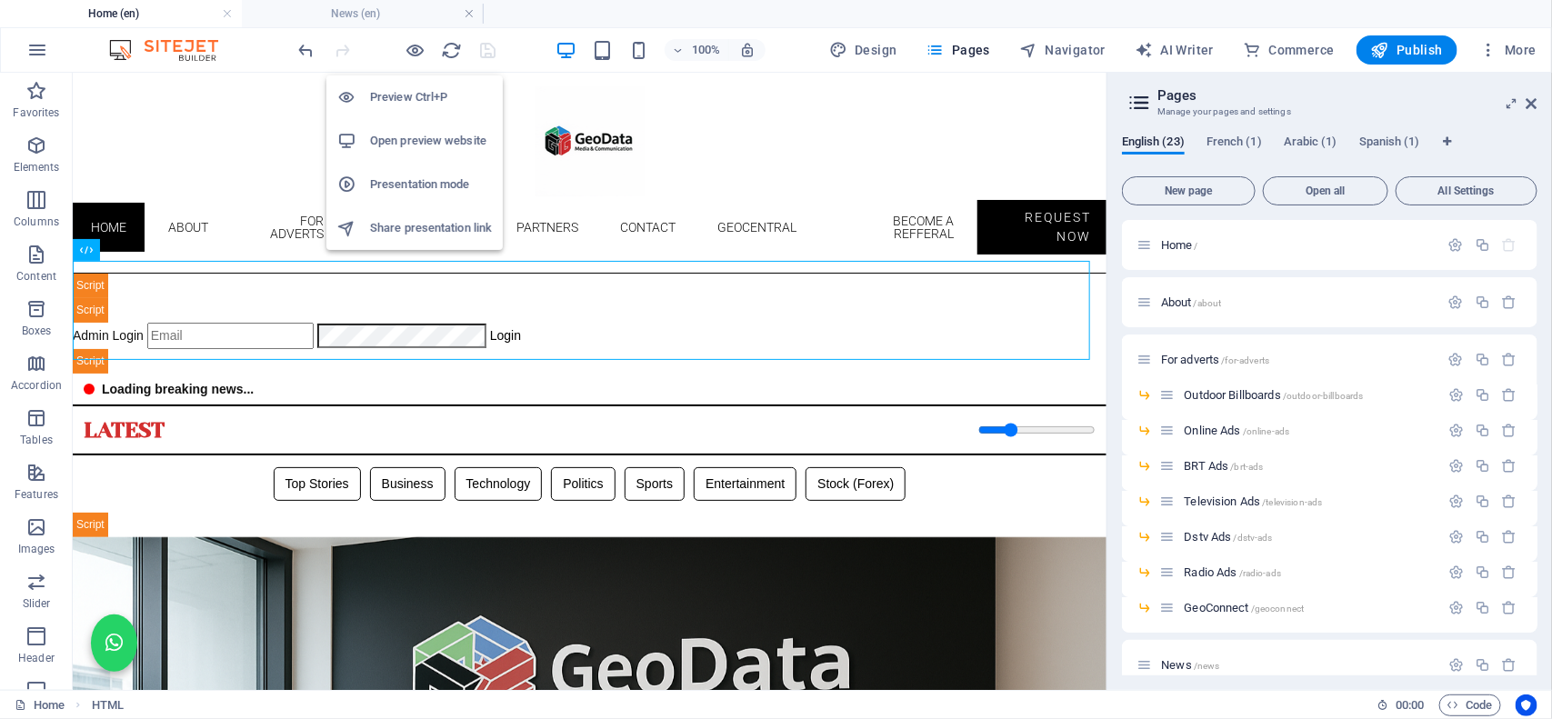
click at [396, 130] on h6 "Open preview website" at bounding box center [431, 141] width 122 height 22
